Goal: Task Accomplishment & Management: Use online tool/utility

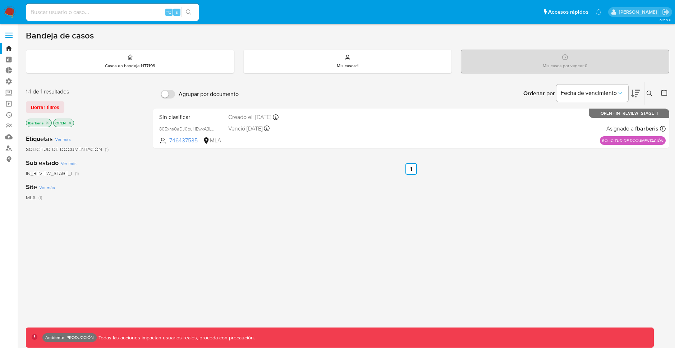
click at [11, 31] on label at bounding box center [9, 35] width 18 height 15
click at [0, 0] on input "checkbox" at bounding box center [0, 0] width 0 height 0
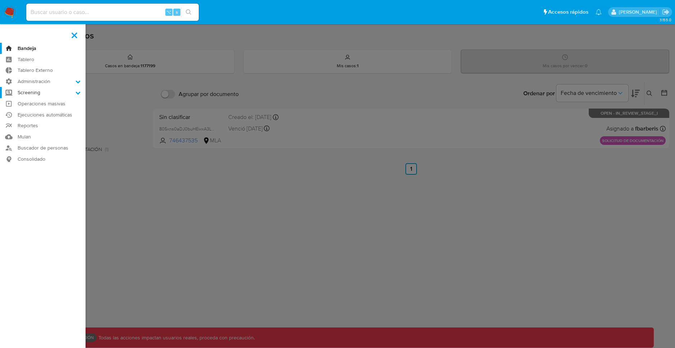
click at [43, 95] on label "Screening" at bounding box center [42, 92] width 85 height 11
click at [0, 0] on input "Screening" at bounding box center [0, 0] width 0 height 0
click at [42, 139] on link "Herramientas" at bounding box center [42, 138] width 85 height 9
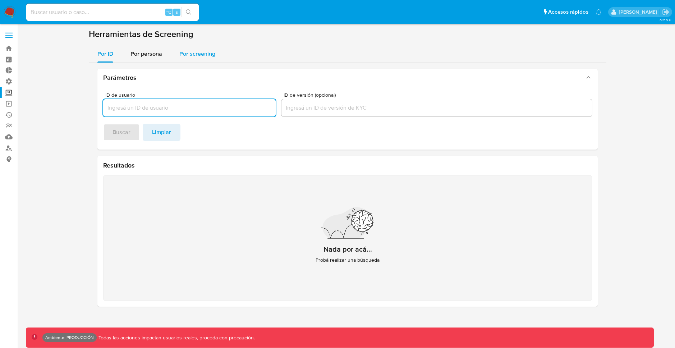
click at [196, 57] on span "Por screening" at bounding box center [197, 54] width 36 height 8
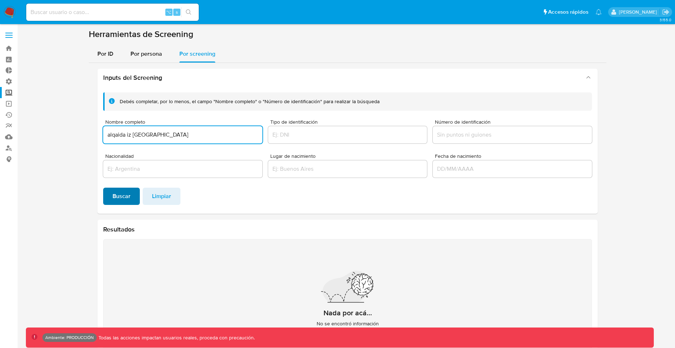
type input "alqaida iz jemna"
click at [124, 200] on span "Buscar" at bounding box center [121, 196] width 18 height 16
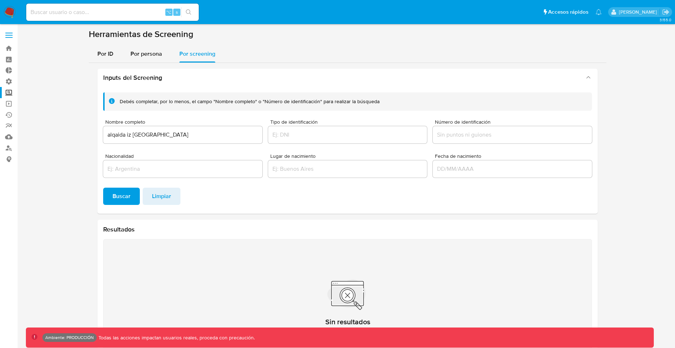
click at [9, 36] on label at bounding box center [9, 35] width 18 height 15
click at [0, 0] on input "checkbox" at bounding box center [0, 0] width 0 height 0
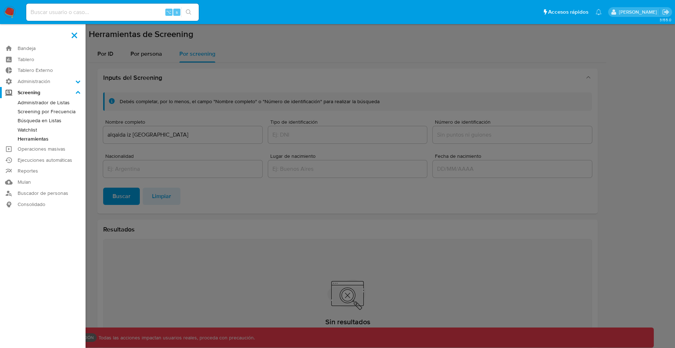
click at [62, 105] on link "Administrador de Listas" at bounding box center [42, 102] width 85 height 9
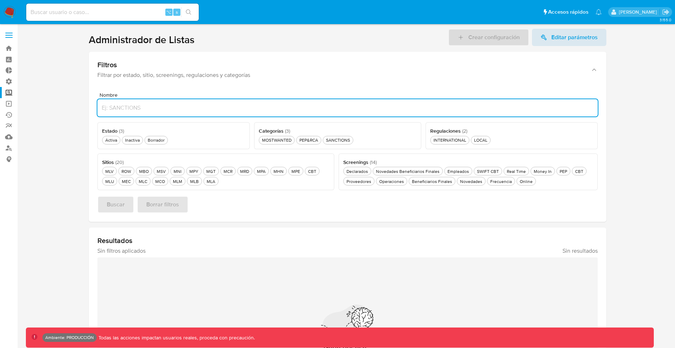
click at [201, 111] on input "Nombre" at bounding box center [347, 107] width 500 height 9
paste input "599145"
type input "599145"
click at [12, 36] on span at bounding box center [8, 35] width 7 height 1
click at [0, 0] on input "checkbox" at bounding box center [0, 0] width 0 height 0
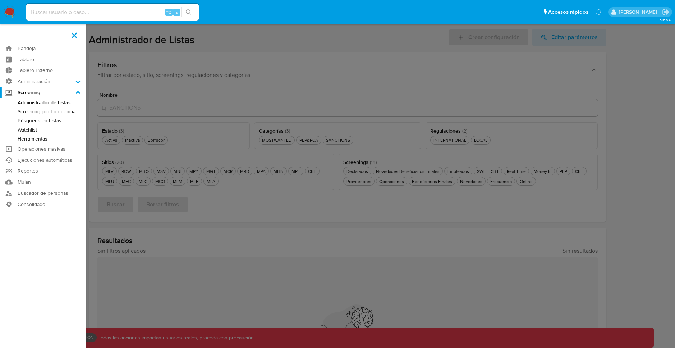
click at [49, 121] on link "Búsqueda en Listas" at bounding box center [42, 120] width 85 height 9
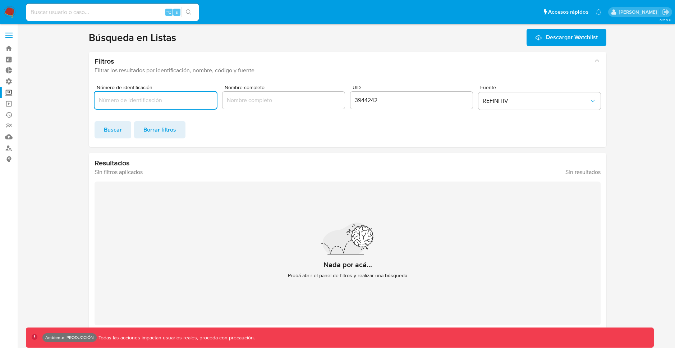
click at [144, 97] on input "Número de identificación" at bounding box center [155, 100] width 122 height 9
type input "599145"
click at [367, 100] on input "3944242" at bounding box center [411, 100] width 122 height 9
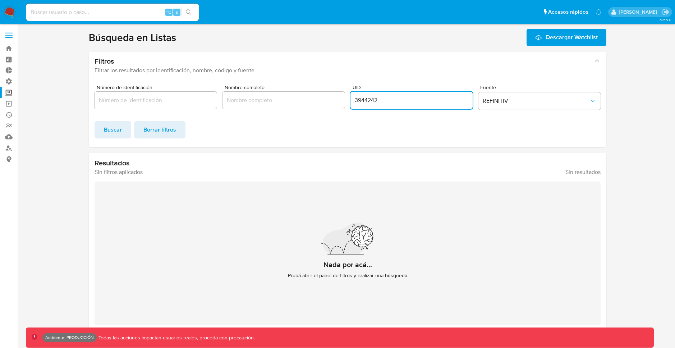
click at [367, 100] on input "3944242" at bounding box center [411, 100] width 122 height 9
type input "599145"
click at [114, 129] on span "Buscar" at bounding box center [113, 130] width 18 height 16
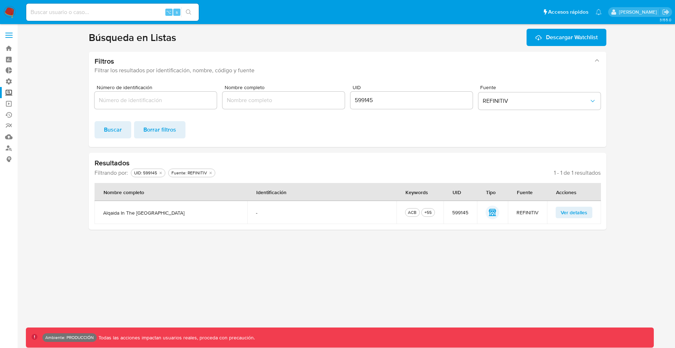
click at [566, 214] on span "Ver detalles" at bounding box center [573, 212] width 27 height 10
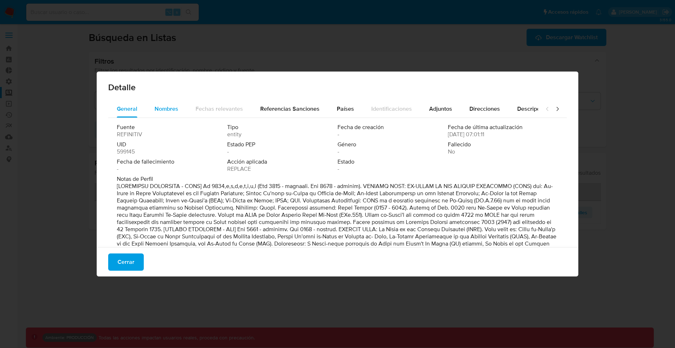
click at [154, 105] on span "Nombres" at bounding box center [166, 109] width 24 height 8
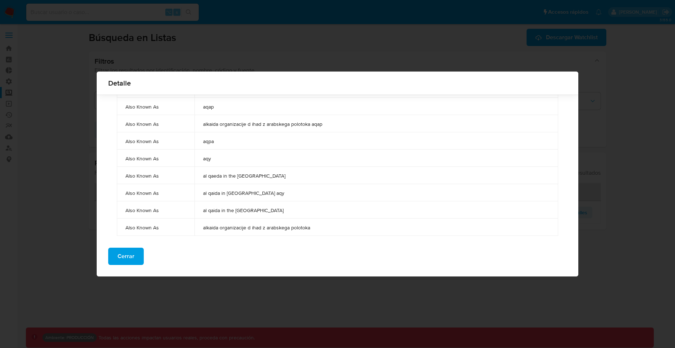
scroll to position [837, 0]
